Goal: Task Accomplishment & Management: Use online tool/utility

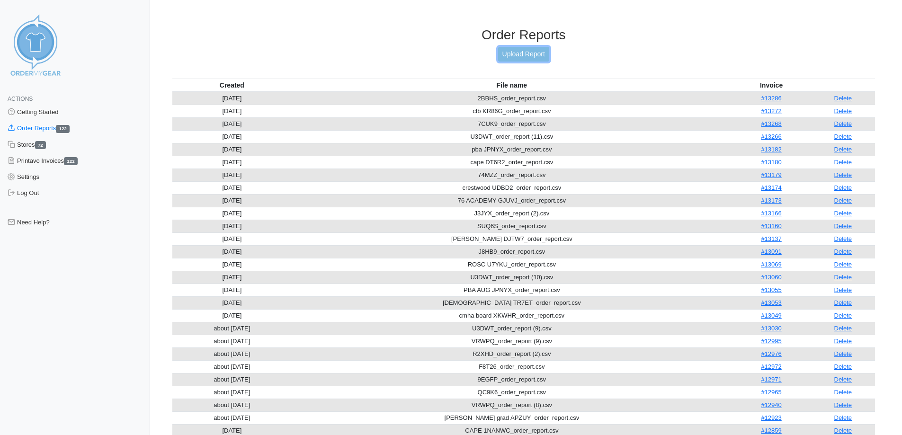
click at [514, 59] on link "Upload Report" at bounding box center [523, 54] width 51 height 15
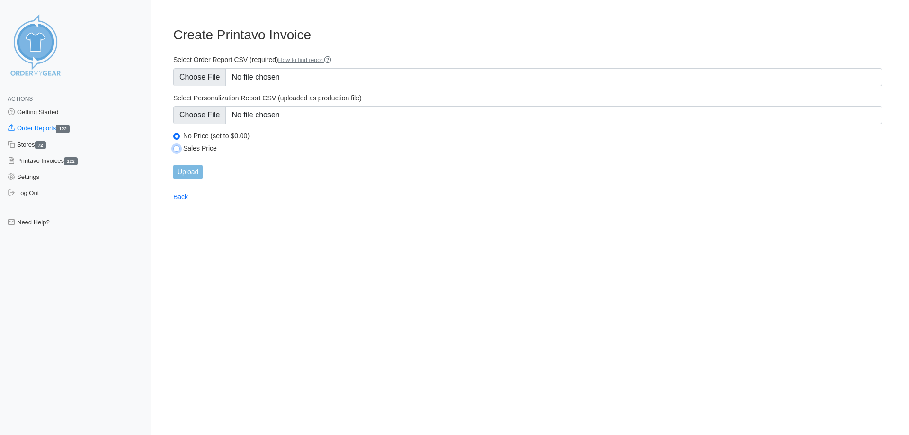
click at [178, 147] on input "Sales Price" at bounding box center [176, 148] width 7 height 7
radio input "true"
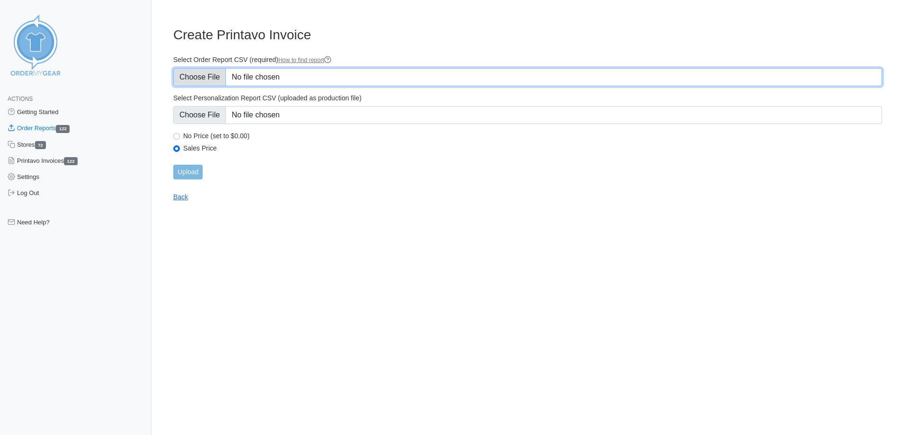
click at [201, 77] on input "Select Order Report CSV (required) How to find report" at bounding box center [527, 77] width 709 height 18
type input "C:\fakepath\9R3EE_order_report (1).csv"
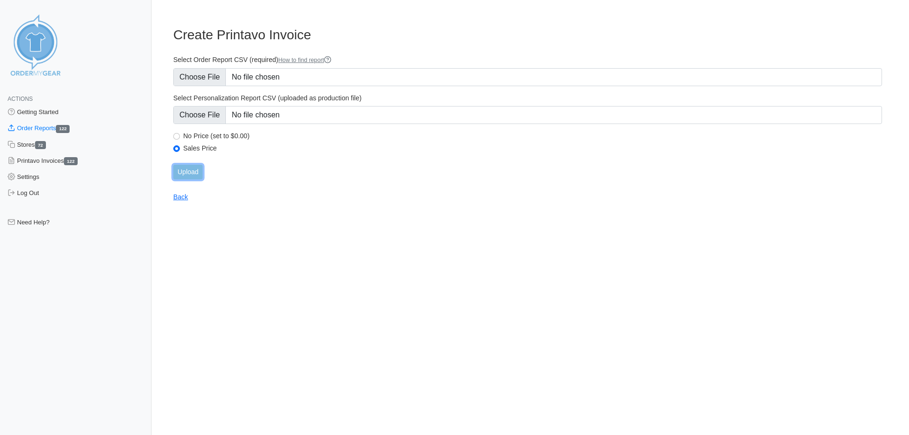
click at [192, 170] on input "Upload" at bounding box center [187, 172] width 29 height 15
